Goal: Task Accomplishment & Management: Manage account settings

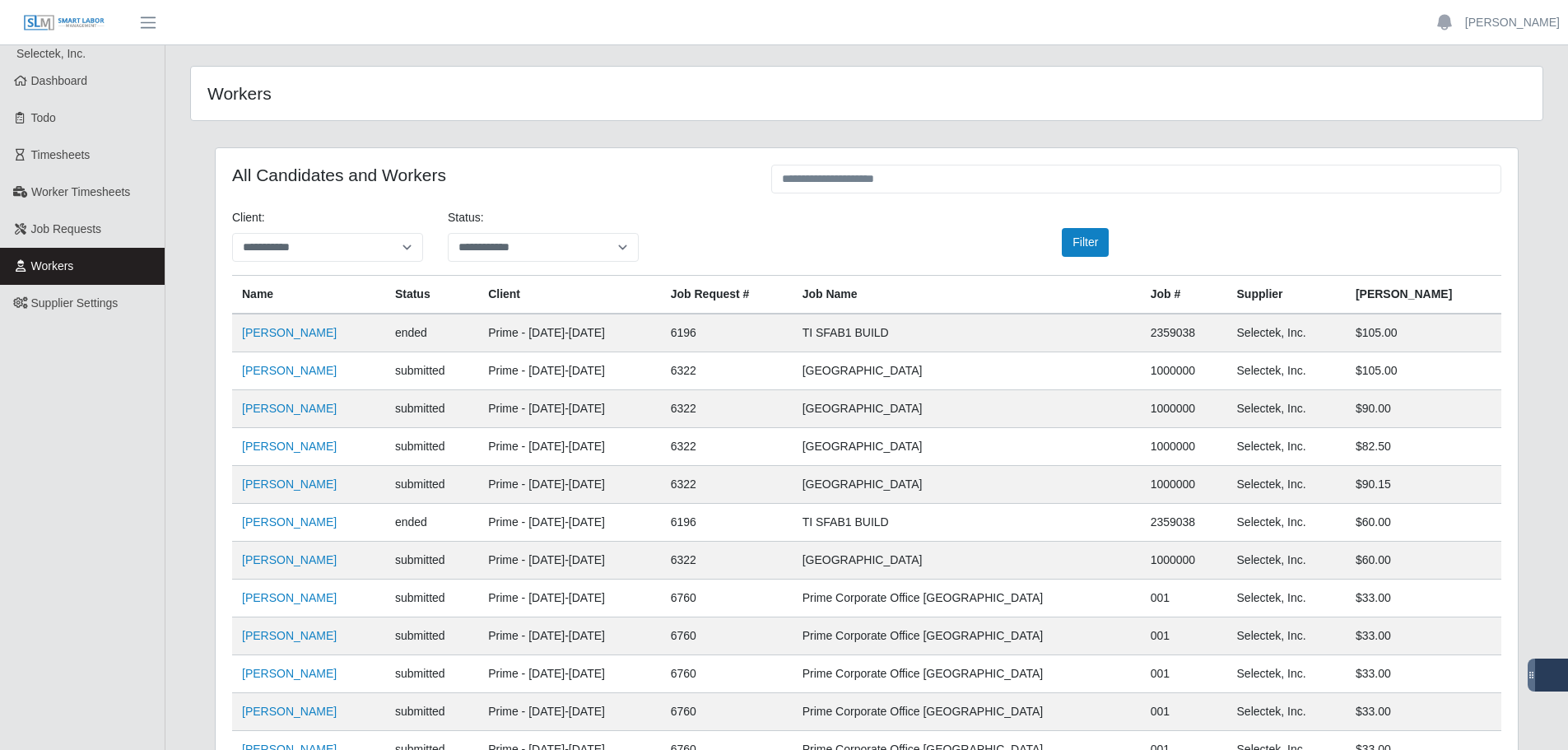
scroll to position [247, 0]
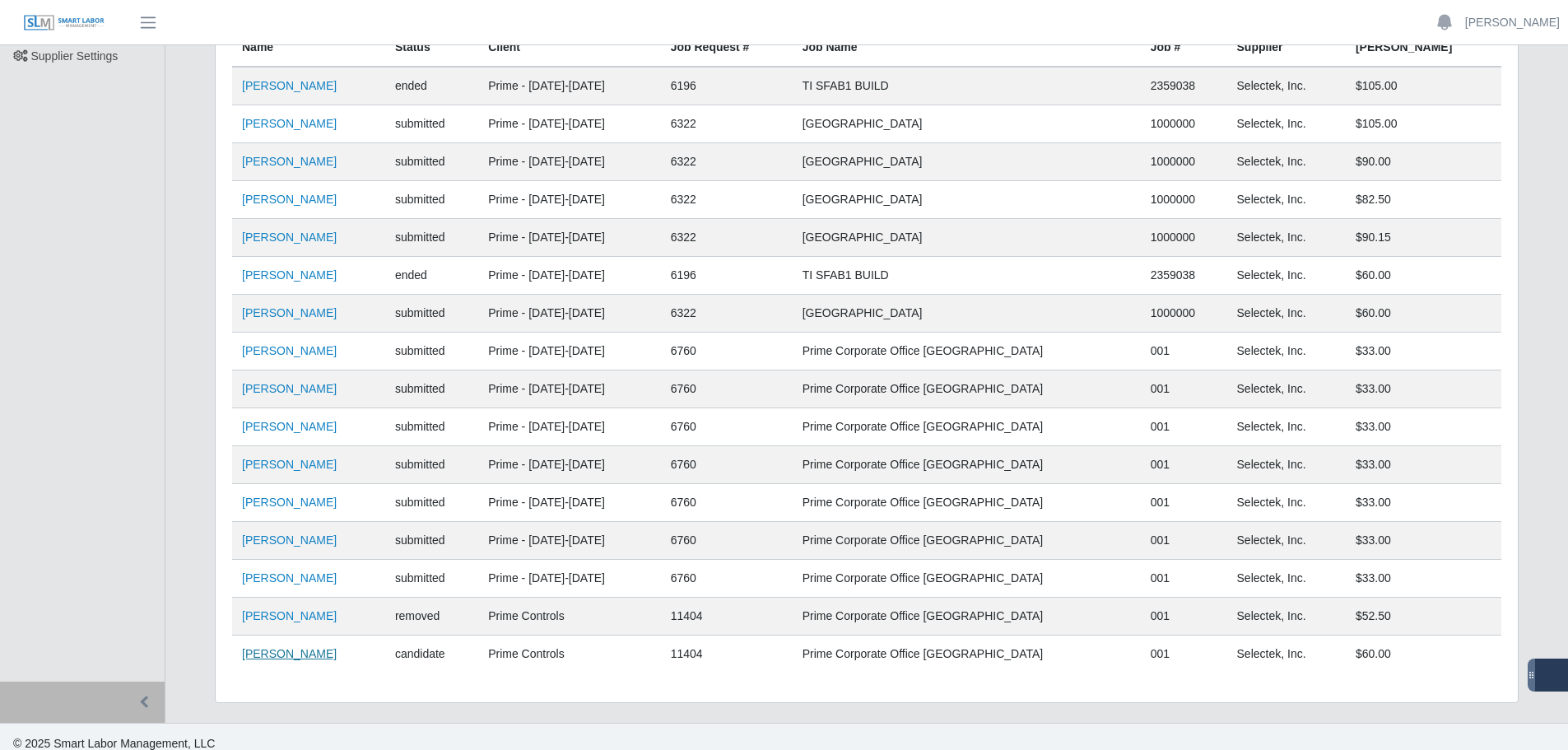
click at [288, 660] on link "Terrance Addison" at bounding box center [290, 654] width 95 height 13
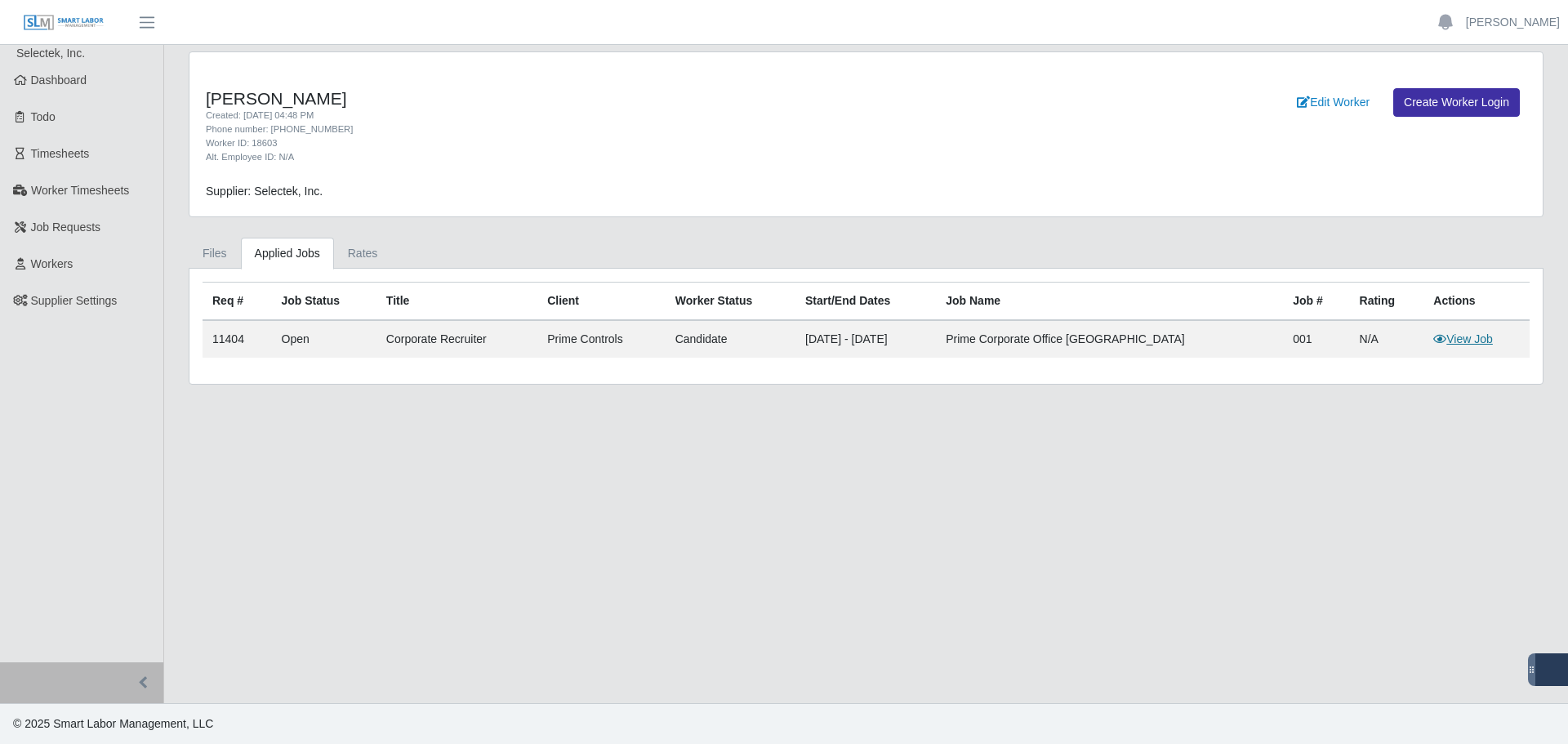
click at [1472, 335] on link "View Job" at bounding box center [1463, 339] width 60 height 13
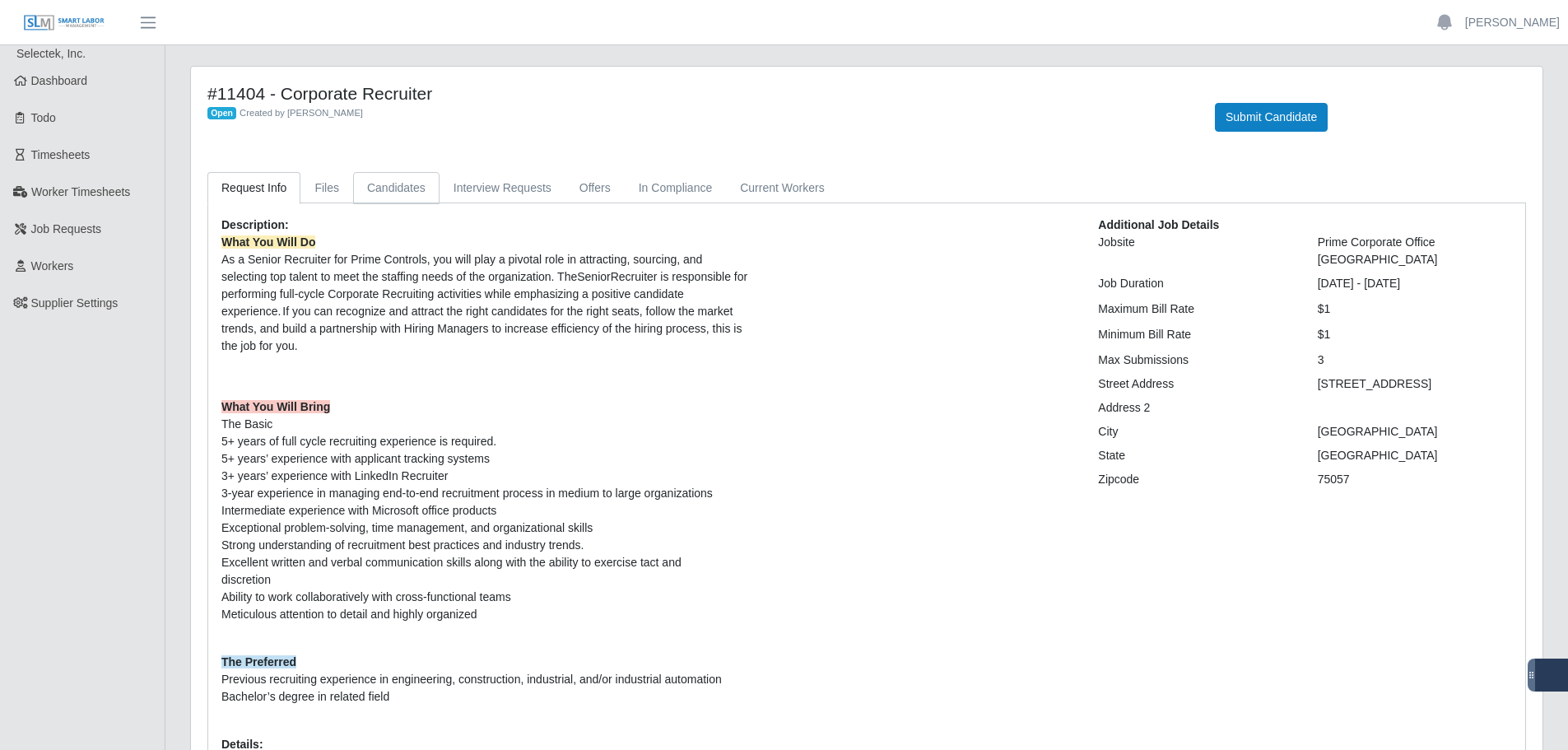
click at [410, 188] on link "Candidates" at bounding box center [396, 188] width 87 height 32
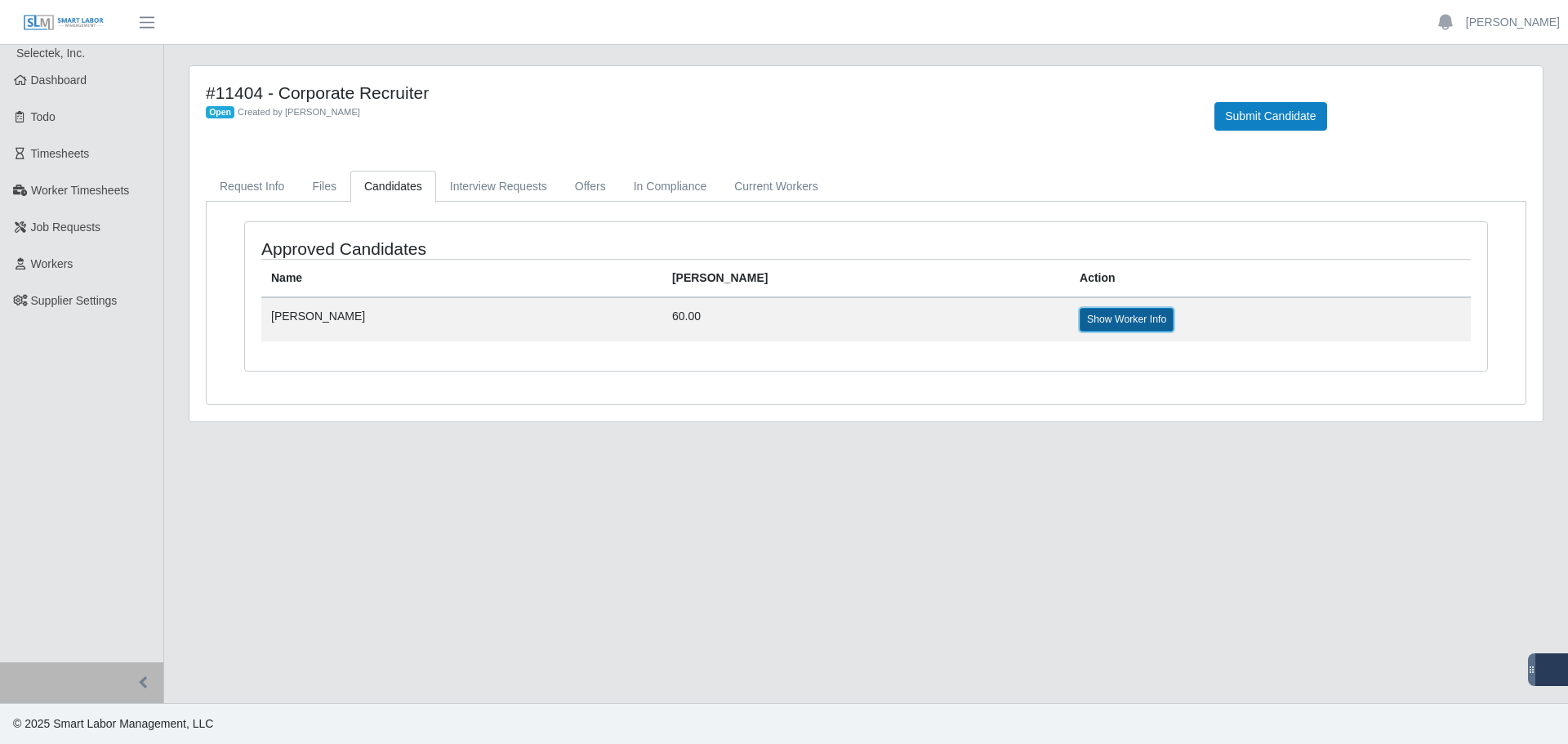
click at [1079, 311] on link "Show Worker Info" at bounding box center [1126, 319] width 94 height 23
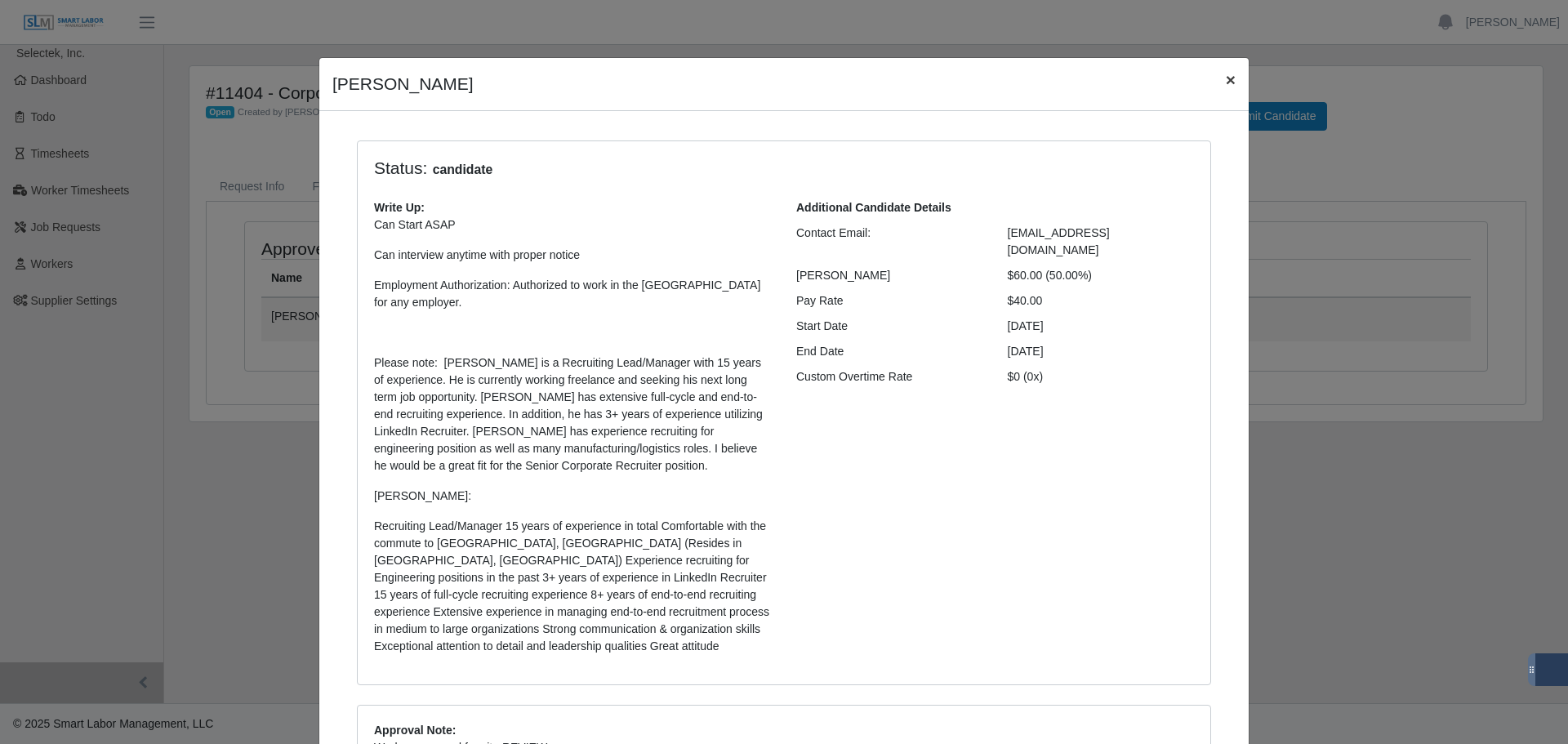
click at [1212, 85] on button "×" at bounding box center [1230, 79] width 36 height 43
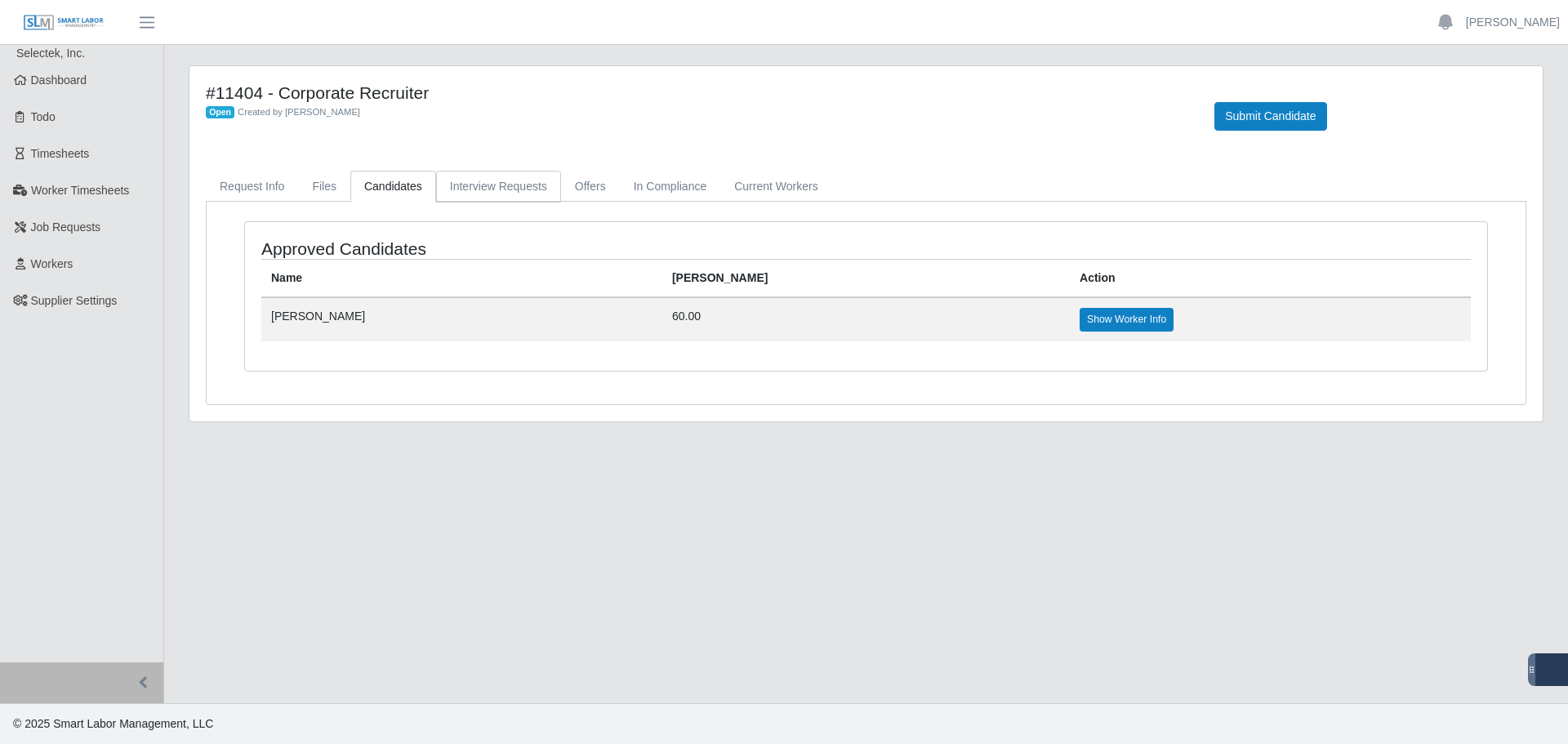
click at [503, 177] on link "Interview Requests" at bounding box center [498, 187] width 125 height 31
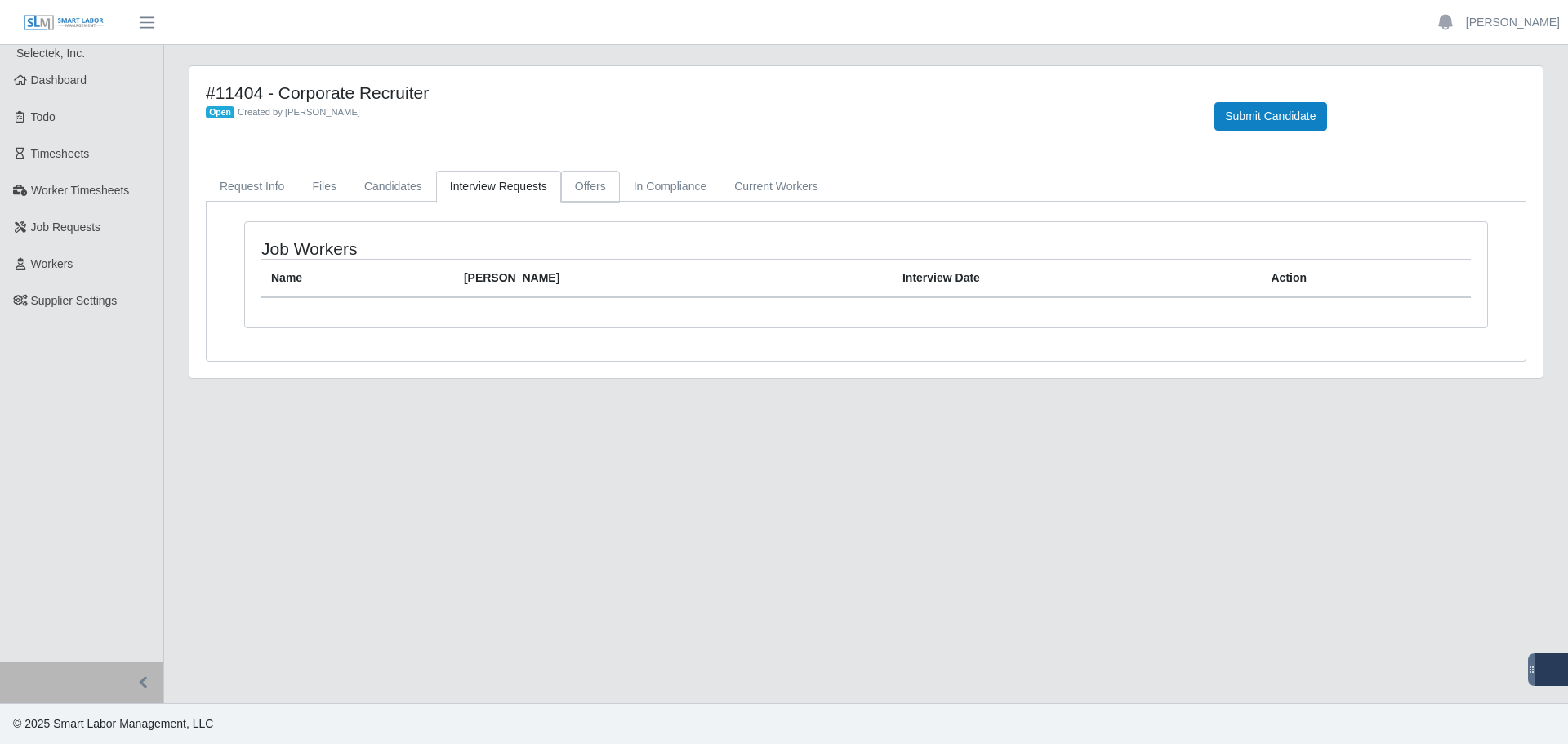
click at [588, 185] on link "Offers" at bounding box center [590, 187] width 59 height 31
click at [669, 193] on link "In Compliance" at bounding box center [671, 187] width 102 height 31
click at [737, 190] on link "Current Workers" at bounding box center [775, 187] width 111 height 31
